Goal: Navigation & Orientation: Find specific page/section

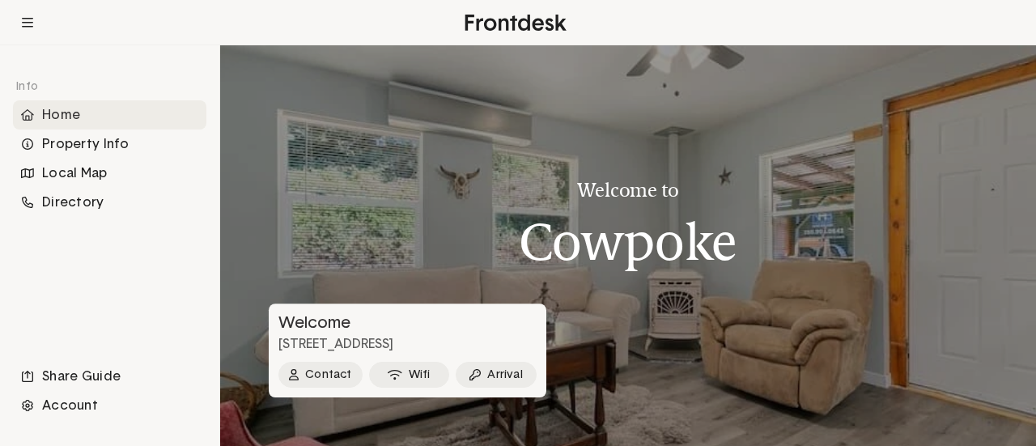
click at [391, 322] on h3 "Welcome" at bounding box center [406, 322] width 274 height 19
click at [422, 233] on div at bounding box center [628, 245] width 816 height 401
click at [74, 141] on div "Property Info" at bounding box center [109, 143] width 193 height 29
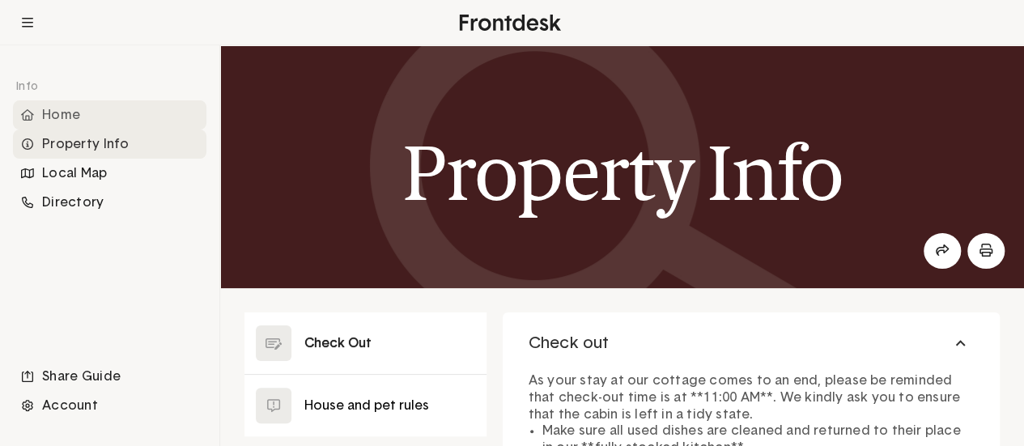
click at [65, 109] on div "Home" at bounding box center [109, 114] width 193 height 29
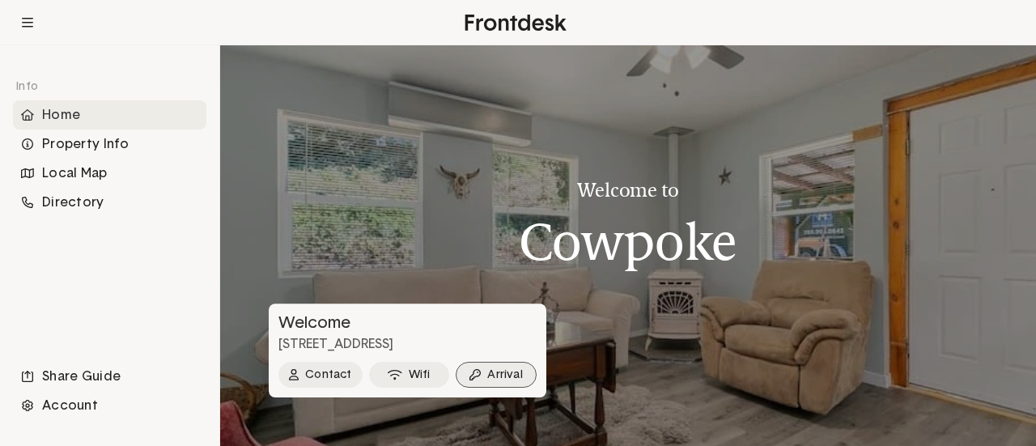
click at [510, 374] on button "Arrival" at bounding box center [496, 375] width 81 height 26
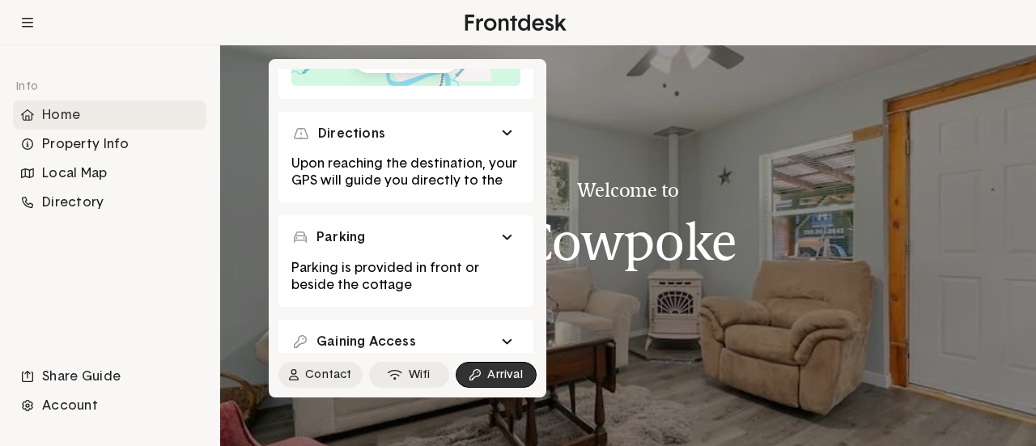
scroll to position [236, 0]
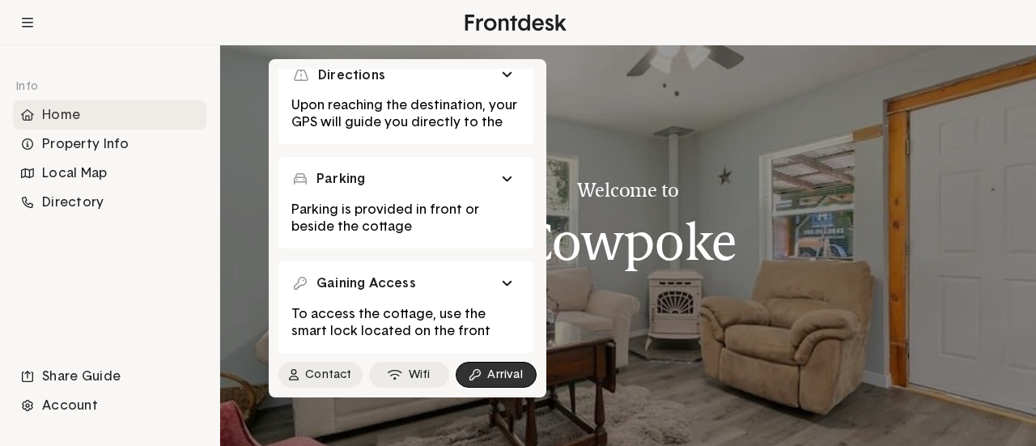
click at [508, 282] on span at bounding box center [505, 283] width 6 height 3
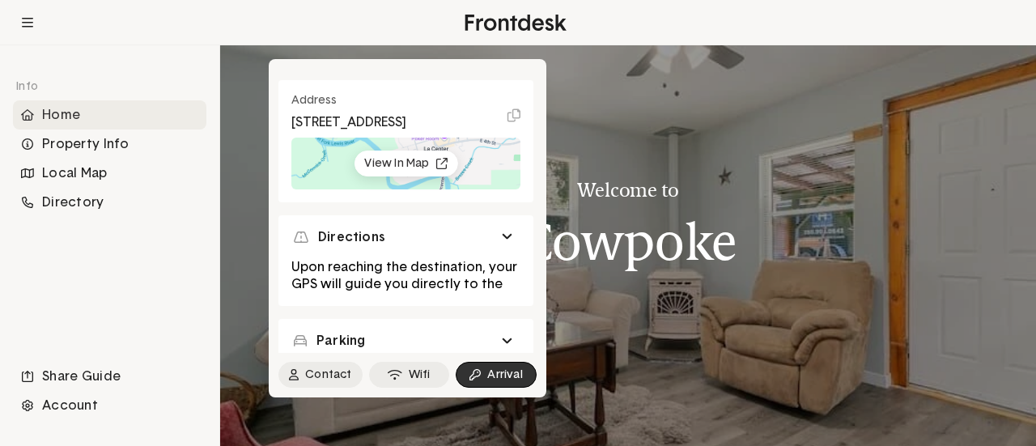
scroll to position [81, 0]
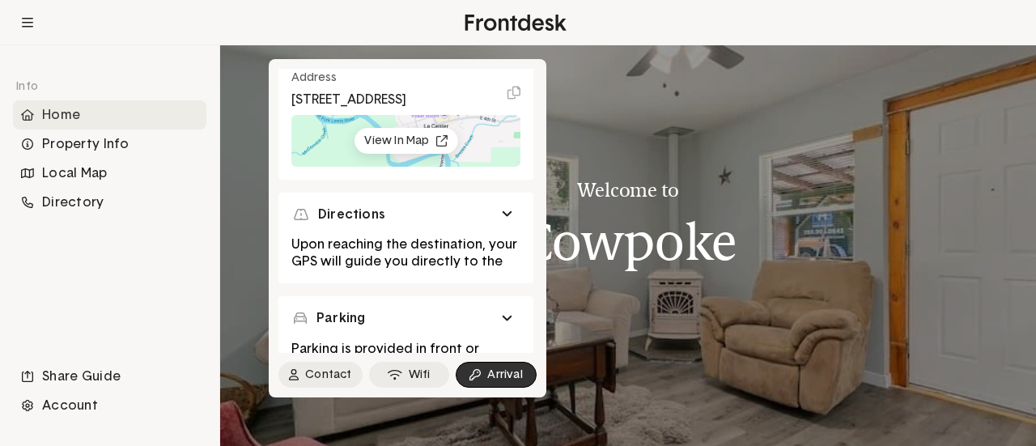
click at [510, 224] on button "Directions" at bounding box center [405, 215] width 229 height 19
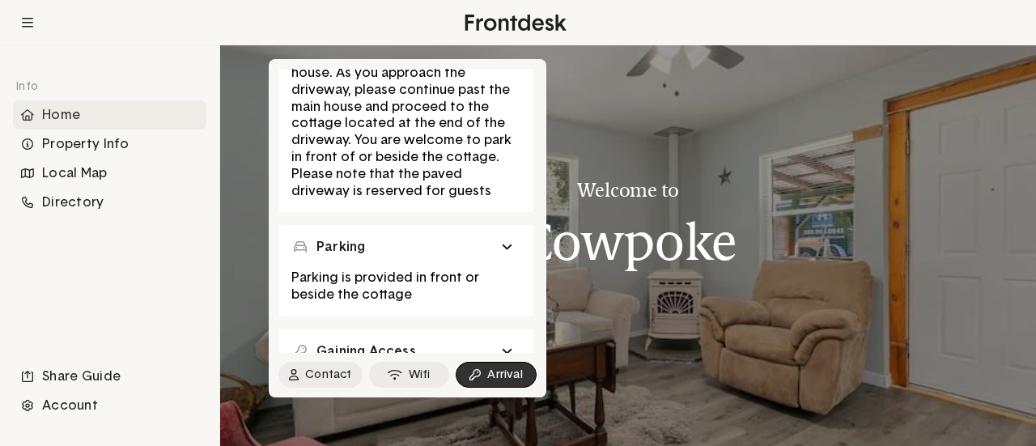
scroll to position [324, 0]
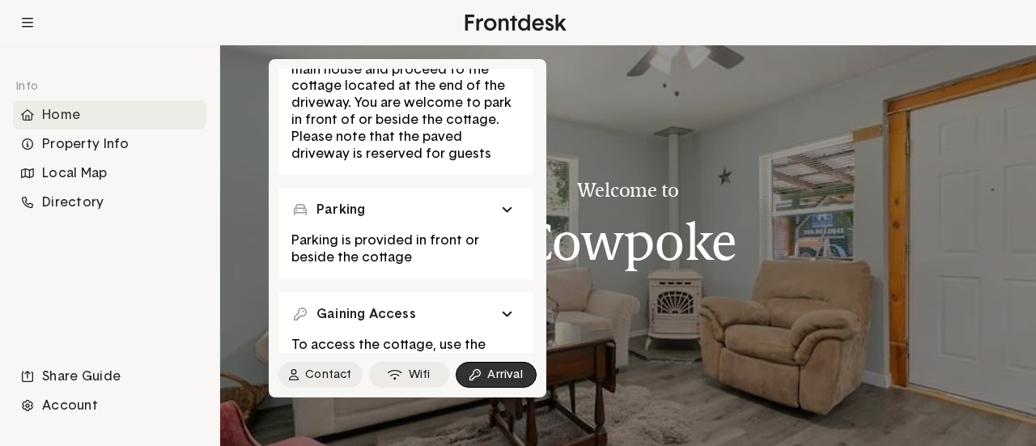
click at [504, 212] on span at bounding box center [505, 210] width 6 height 3
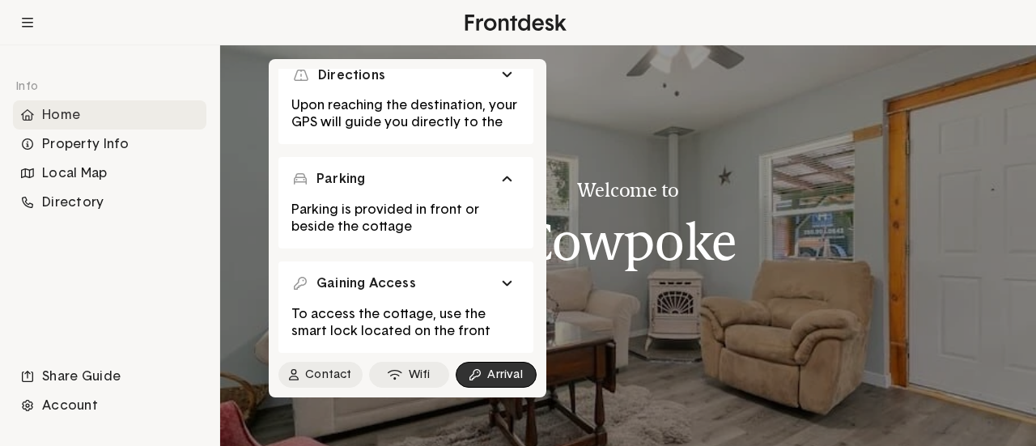
scroll to position [236, 0]
click at [507, 179] on span at bounding box center [505, 179] width 6 height 3
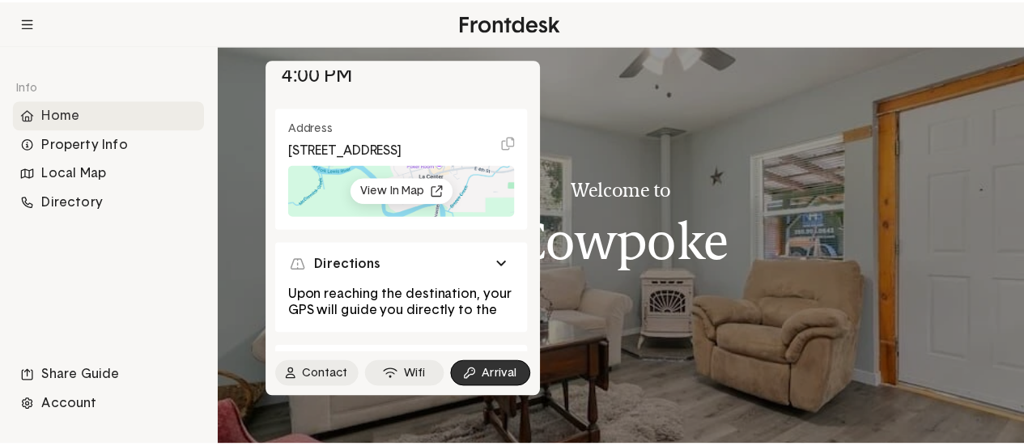
scroll to position [0, 0]
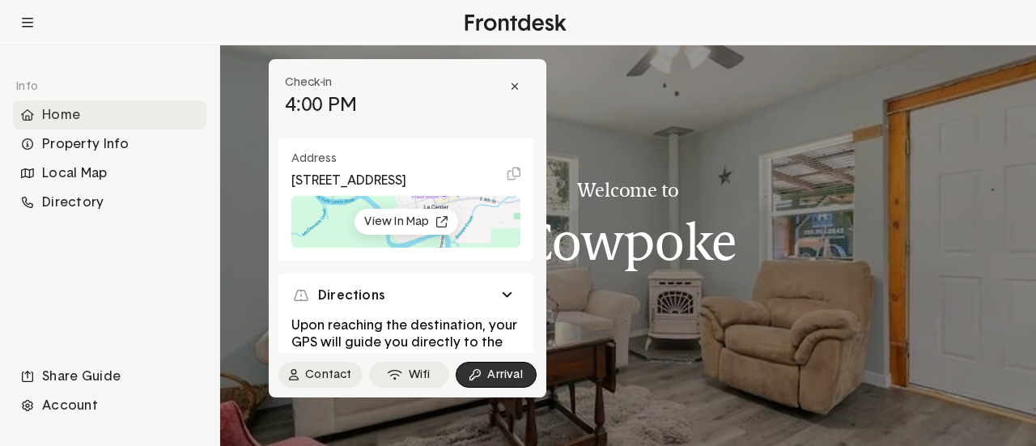
click at [515, 88] on icon at bounding box center [515, 86] width 9 height 11
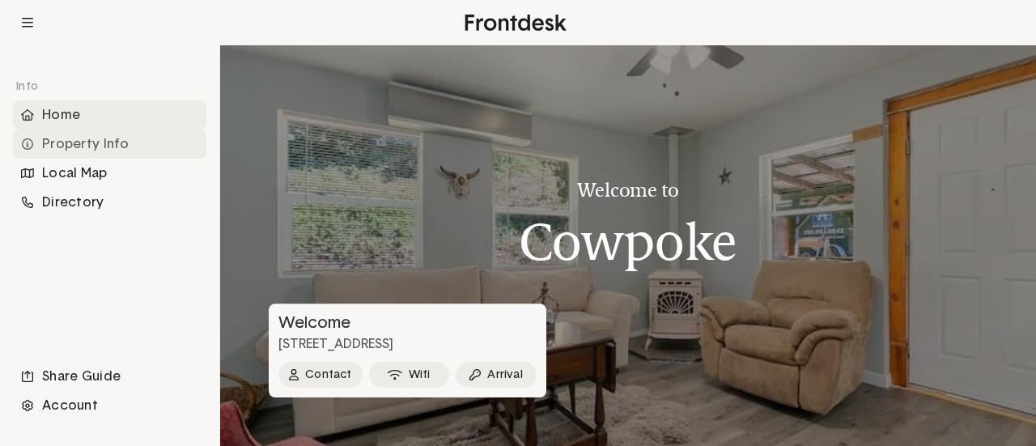
click at [60, 155] on div "Property Info" at bounding box center [109, 143] width 193 height 29
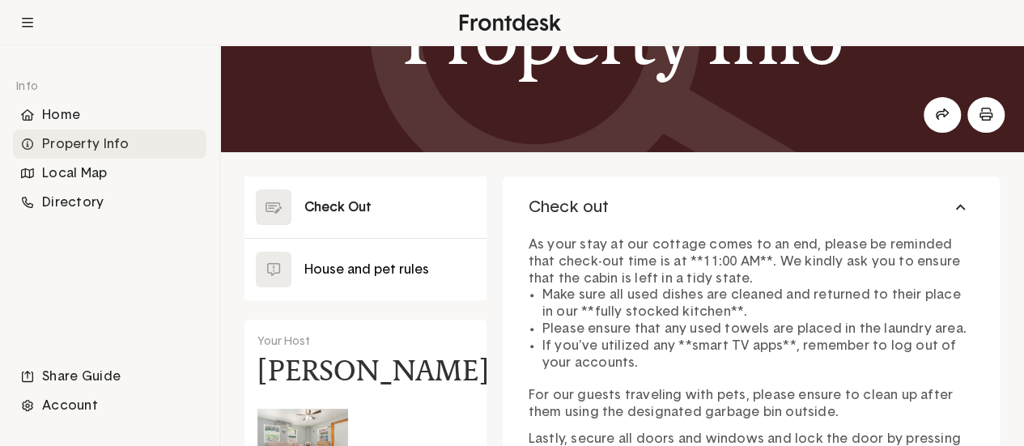
scroll to position [162, 0]
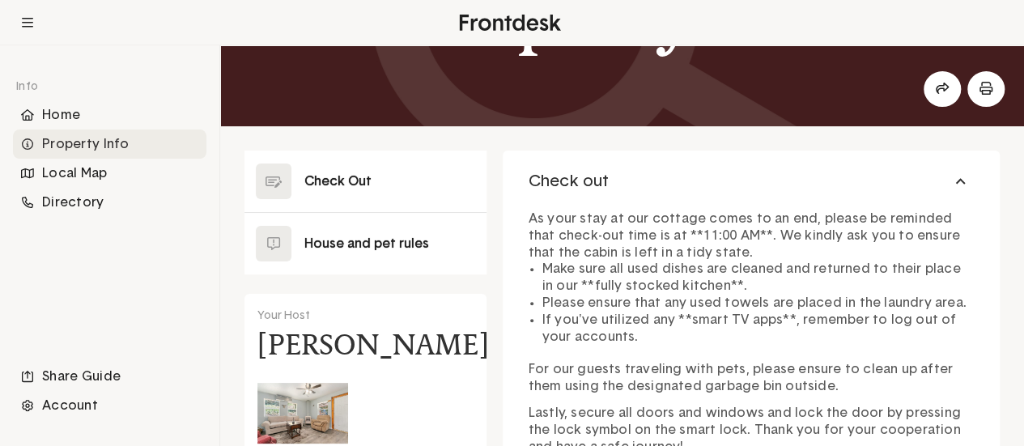
click at [329, 244] on button at bounding box center [365, 244] width 242 height 62
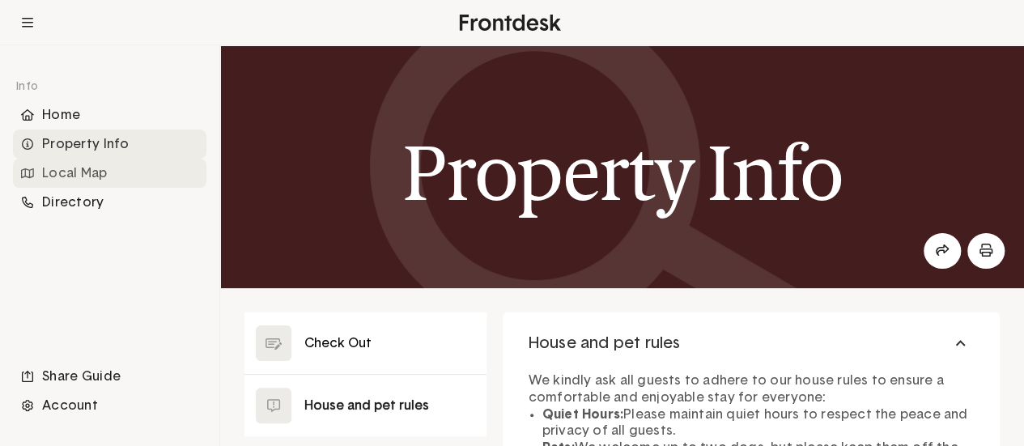
click at [83, 176] on div "Local Map" at bounding box center [109, 173] width 193 height 29
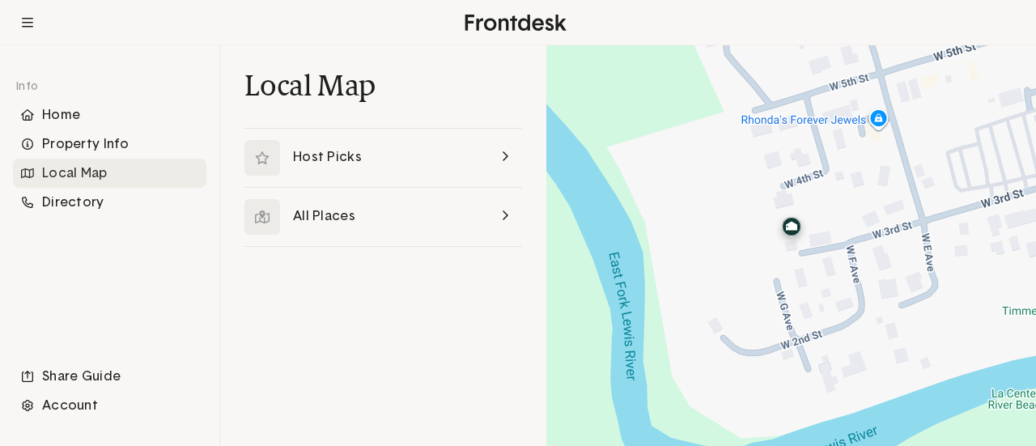
drag, startPoint x: 940, startPoint y: 284, endPoint x: 921, endPoint y: 281, distance: 18.9
click at [940, 284] on div at bounding box center [791, 245] width 490 height 401
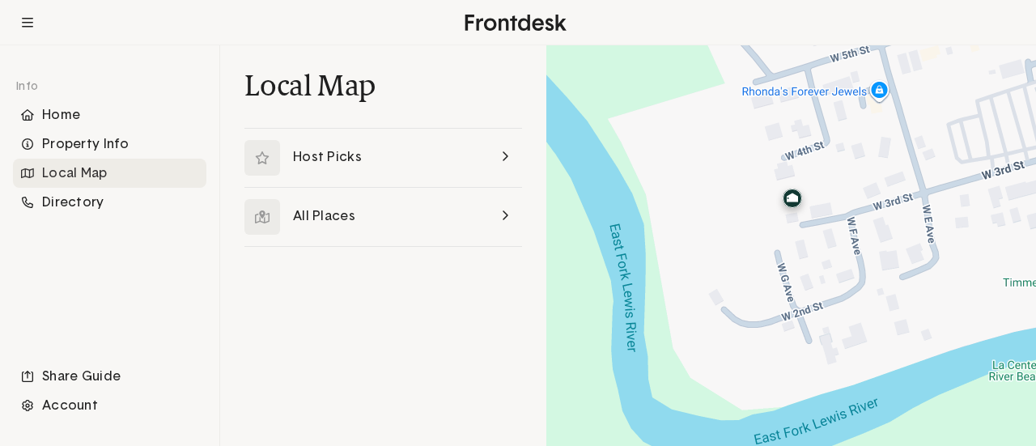
drag, startPoint x: 842, startPoint y: 281, endPoint x: 862, endPoint y: 253, distance: 34.3
click at [862, 253] on div at bounding box center [791, 245] width 490 height 401
click at [497, 158] on link at bounding box center [383, 158] width 278 height 58
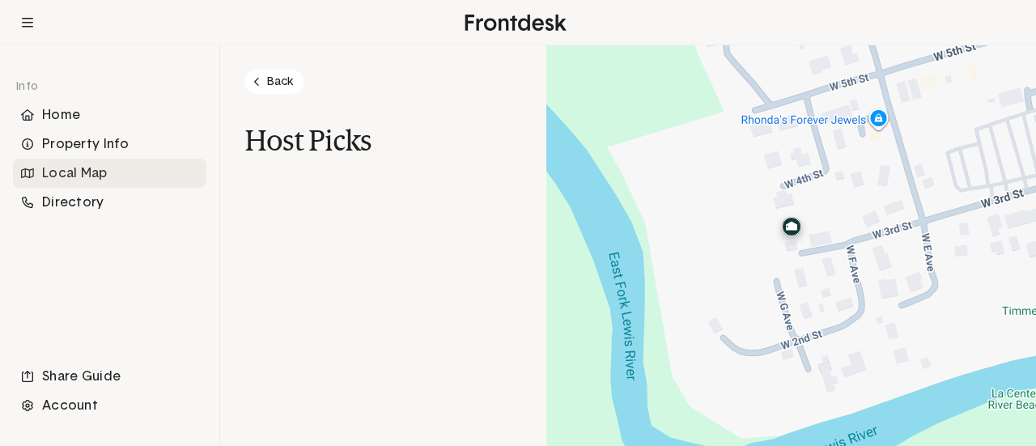
click at [76, 174] on div "Local Map" at bounding box center [109, 173] width 193 height 29
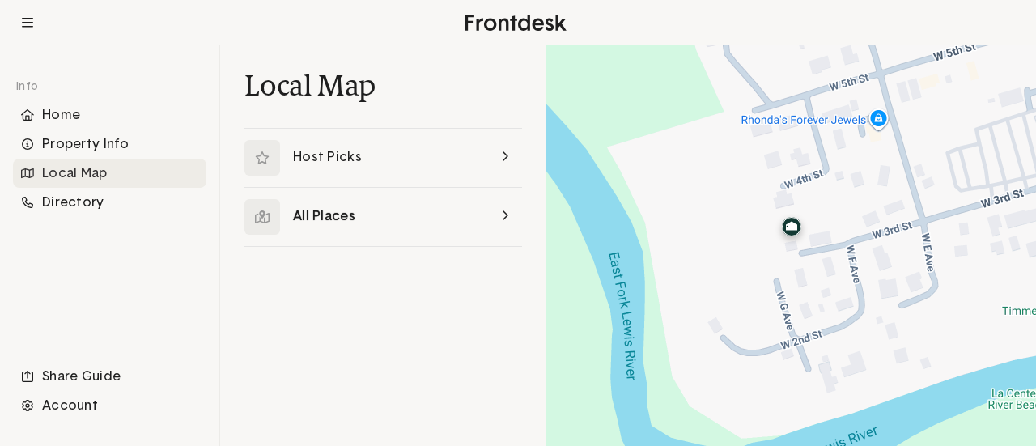
click at [308, 217] on link at bounding box center [383, 217] width 278 height 58
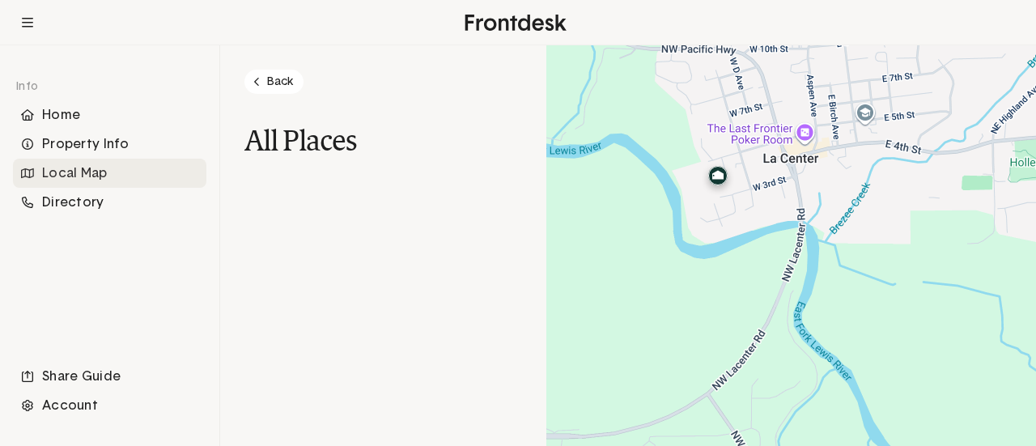
drag, startPoint x: 944, startPoint y: 209, endPoint x: 706, endPoint y: 258, distance: 243.0
click at [706, 258] on div at bounding box center [791, 245] width 490 height 401
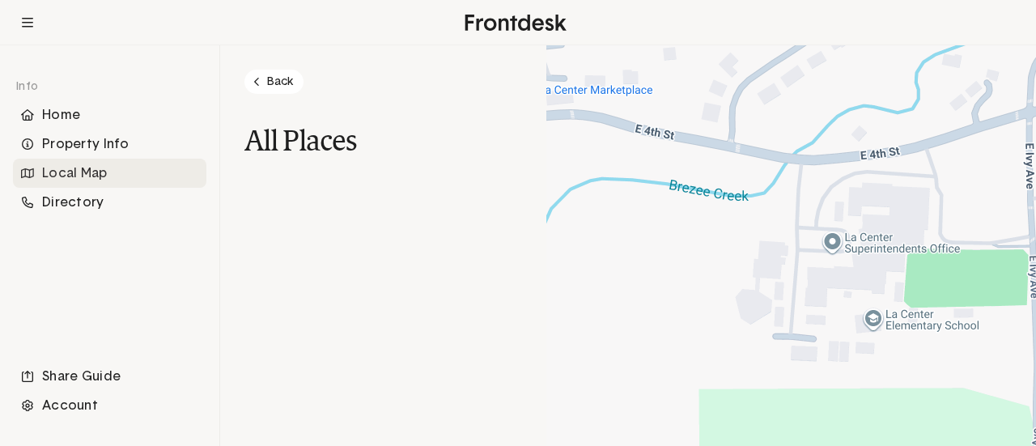
drag, startPoint x: 916, startPoint y: 121, endPoint x: 333, endPoint y: 316, distance: 614.7
click at [100, 439] on div "Info Home Property Info Local Map Directory Share Guide Account Back All Places…" at bounding box center [518, 245] width 1036 height 401
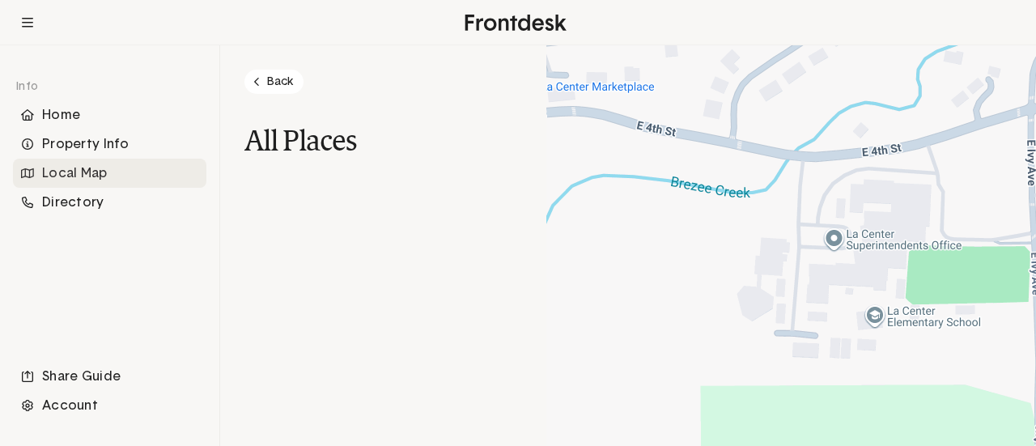
drag, startPoint x: 916, startPoint y: 176, endPoint x: 819, endPoint y: 197, distance: 99.2
click at [893, 180] on div at bounding box center [791, 245] width 490 height 401
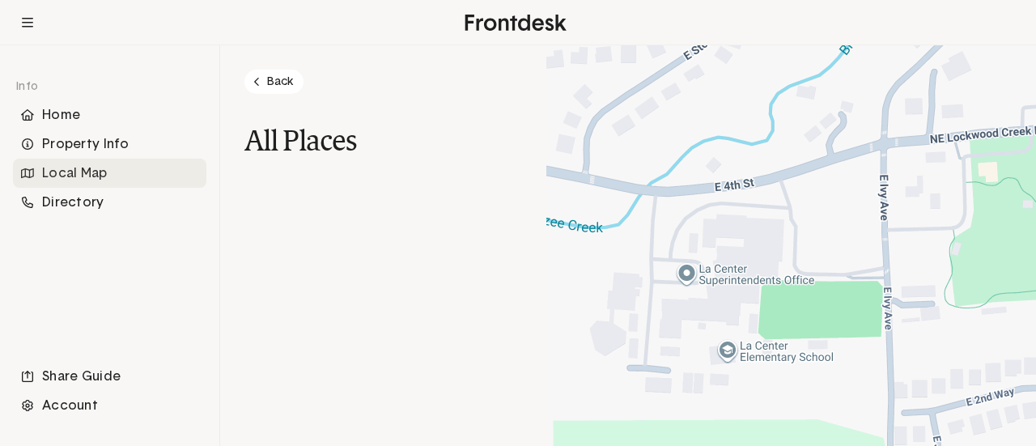
drag, startPoint x: 819, startPoint y: 197, endPoint x: 681, endPoint y: 229, distance: 142.1
click at [684, 229] on div at bounding box center [791, 245] width 490 height 401
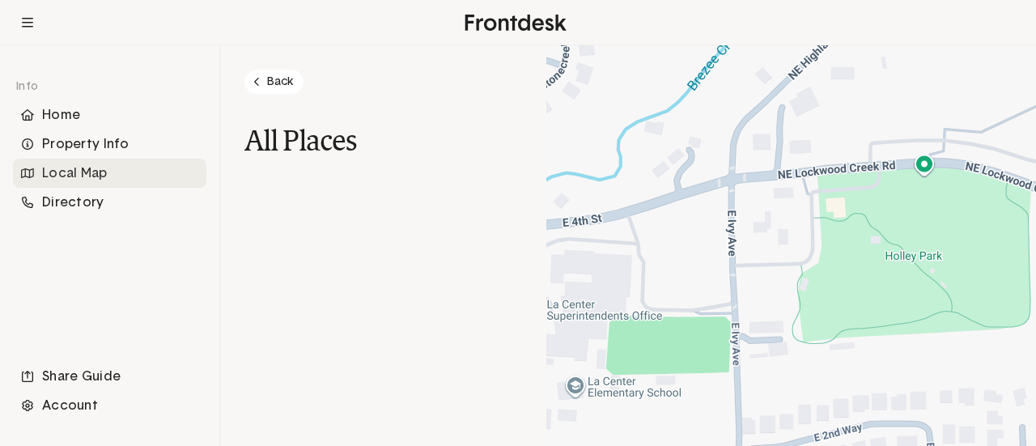
click at [673, 221] on div at bounding box center [791, 245] width 490 height 401
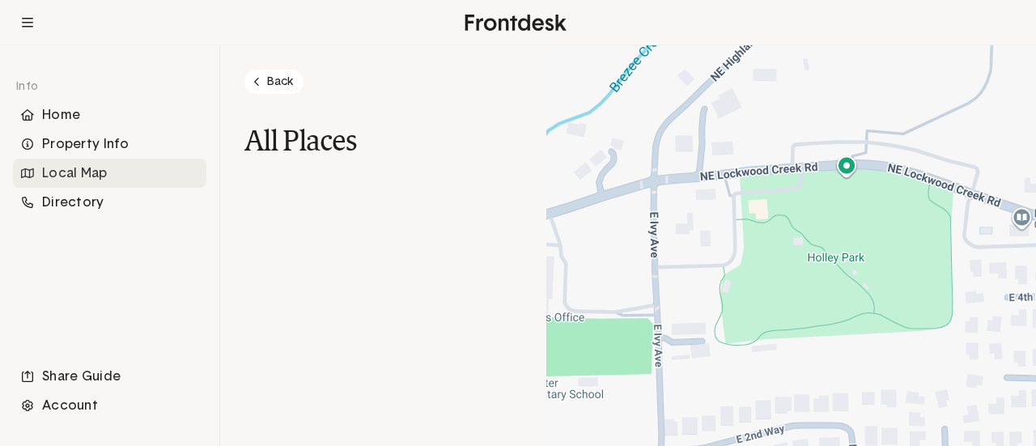
click at [649, 221] on div at bounding box center [791, 245] width 490 height 401
drag, startPoint x: 547, startPoint y: 333, endPoint x: 680, endPoint y: 219, distance: 175.0
click at [552, 325] on div at bounding box center [791, 245] width 490 height 401
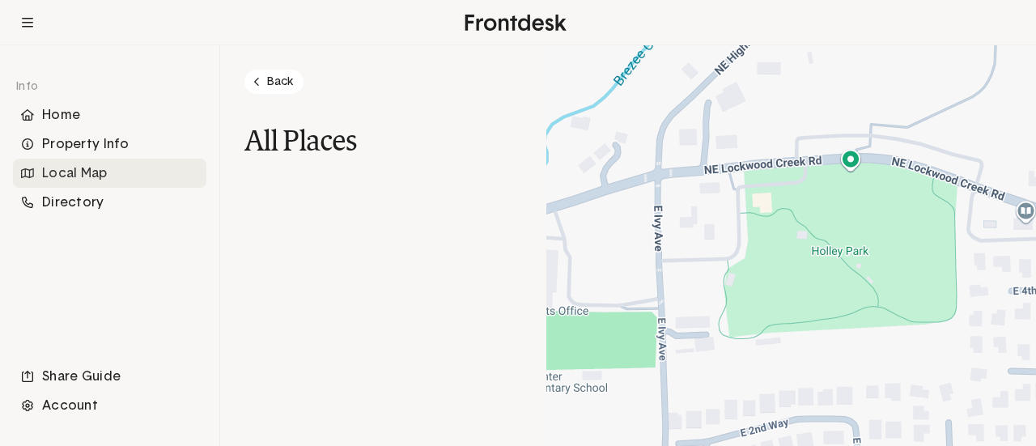
drag, startPoint x: 742, startPoint y: 150, endPoint x: 691, endPoint y: 201, distance: 72.1
click at [725, 163] on div at bounding box center [791, 245] width 490 height 401
click at [691, 201] on div at bounding box center [791, 245] width 490 height 401
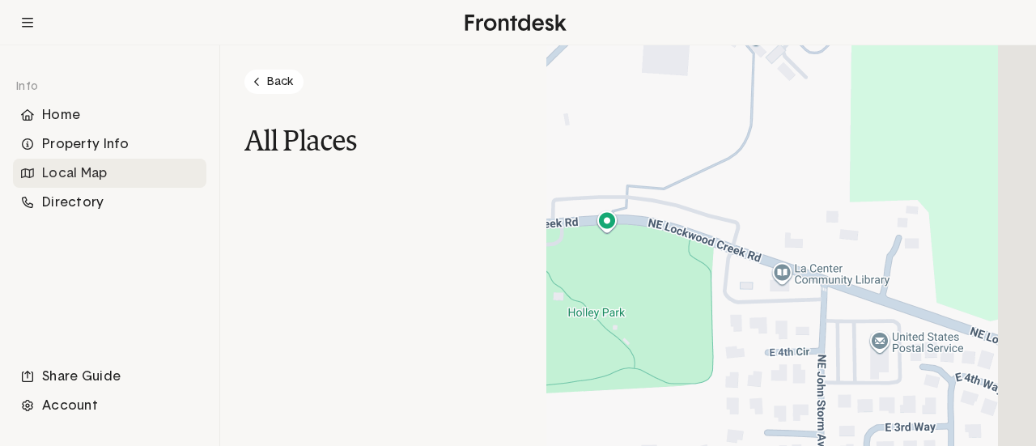
drag, startPoint x: 816, startPoint y: 244, endPoint x: 555, endPoint y: 268, distance: 261.7
click at [561, 281] on div at bounding box center [791, 245] width 490 height 401
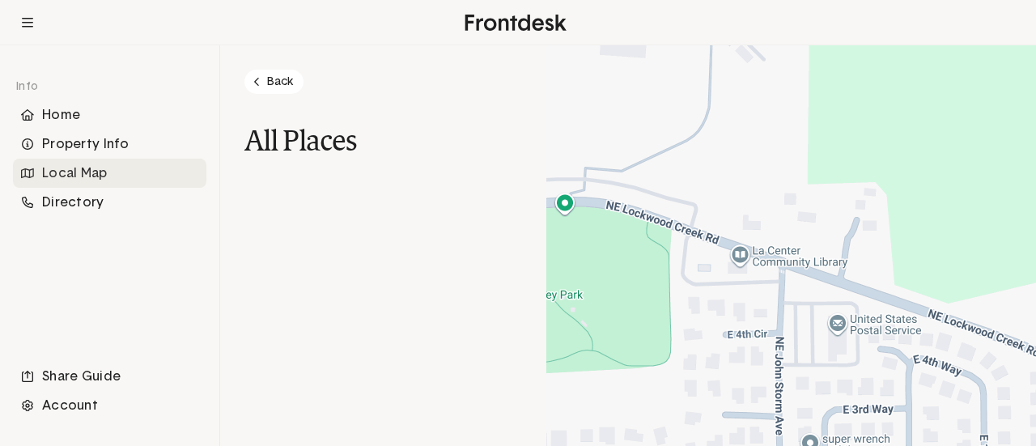
click at [541, 221] on div "Back All Places All View map" at bounding box center [383, 238] width 326 height 337
